Goal: Transaction & Acquisition: Obtain resource

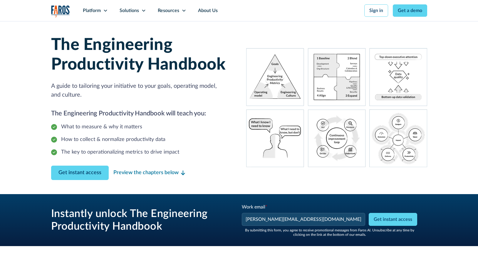
click at [360, 191] on div "The Engineering Productivity Handbook A guide to tailoring your initiative to y…" at bounding box center [239, 107] width 376 height 173
click at [406, 218] on input "Get instant access" at bounding box center [393, 219] width 48 height 13
type input "Get instant access"
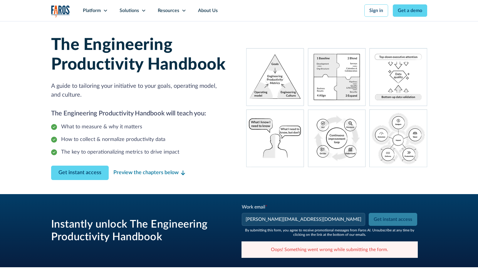
click at [207, 110] on h2 "The Engineering Productivity Handbook will teach you:" at bounding box center [141, 114] width 181 height 10
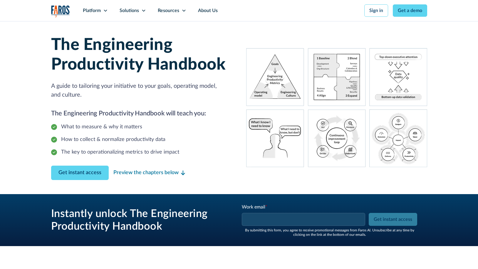
click at [299, 219] on input "Work email *" at bounding box center [303, 219] width 123 height 13
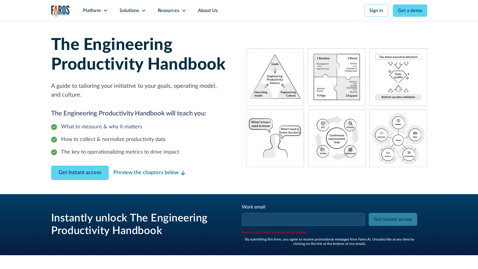
click at [275, 164] on img at bounding box center [336, 107] width 181 height 125
click at [298, 221] on input "Work email *" at bounding box center [303, 219] width 123 height 13
click at [391, 221] on div "Work email * Please enter a valid business email address. Get instant access" at bounding box center [329, 219] width 176 height 31
drag, startPoint x: 299, startPoint y: 203, endPoint x: 302, endPoint y: 212, distance: 9.1
click at [299, 203] on div "Instantly unlock The Engineering Productivity Handbook Work email * Please ente…" at bounding box center [239, 224] width 376 height 61
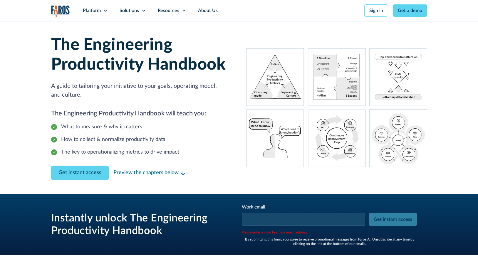
click at [308, 221] on input "Work email *" at bounding box center [303, 219] width 123 height 13
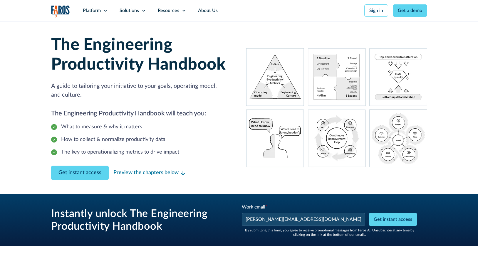
type input "[PERSON_NAME][EMAIL_ADDRESS][DOMAIN_NAME]"
click at [449, 225] on div "Instantly unlock The Engineering Productivity Handbook Work email * josh@hmpsn.…" at bounding box center [239, 220] width 478 height 52
click at [407, 223] on input "Get instant access" at bounding box center [393, 219] width 48 height 13
type input "Please wait..."
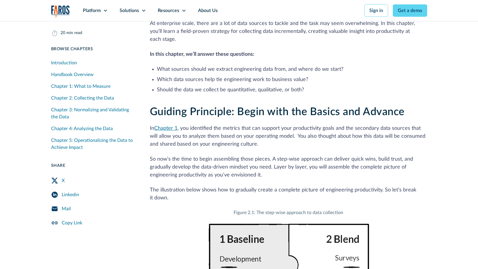
scroll to position [2818, 0]
